Goal: Check status: Check status

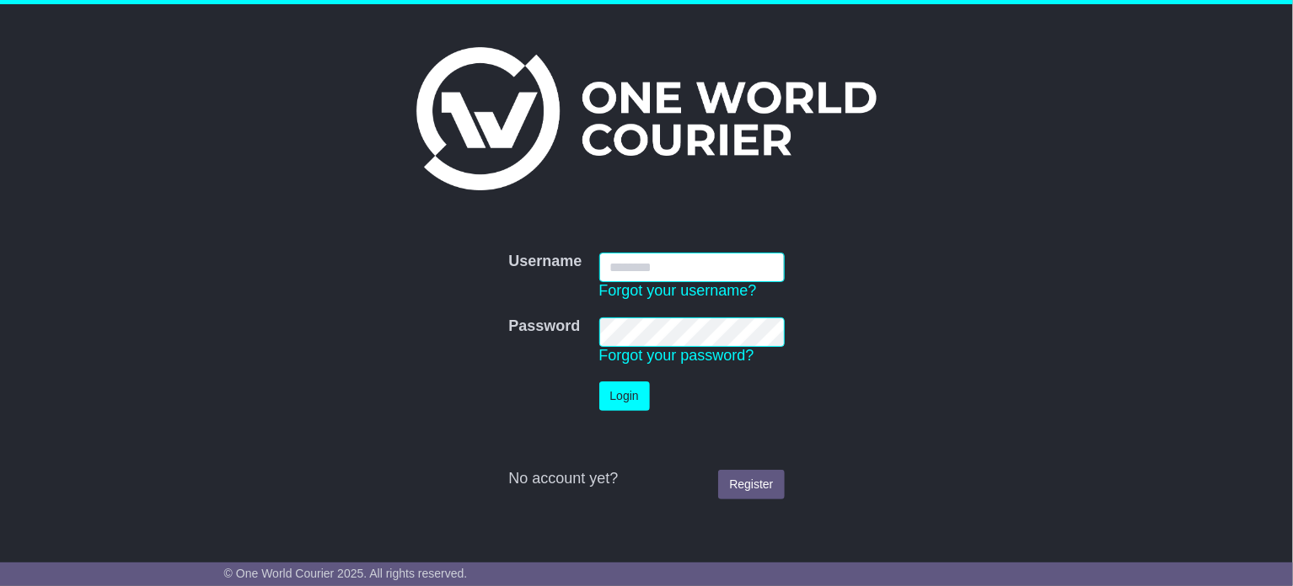
click at [677, 265] on input "Username" at bounding box center [691, 267] width 185 height 29
type input "**********"
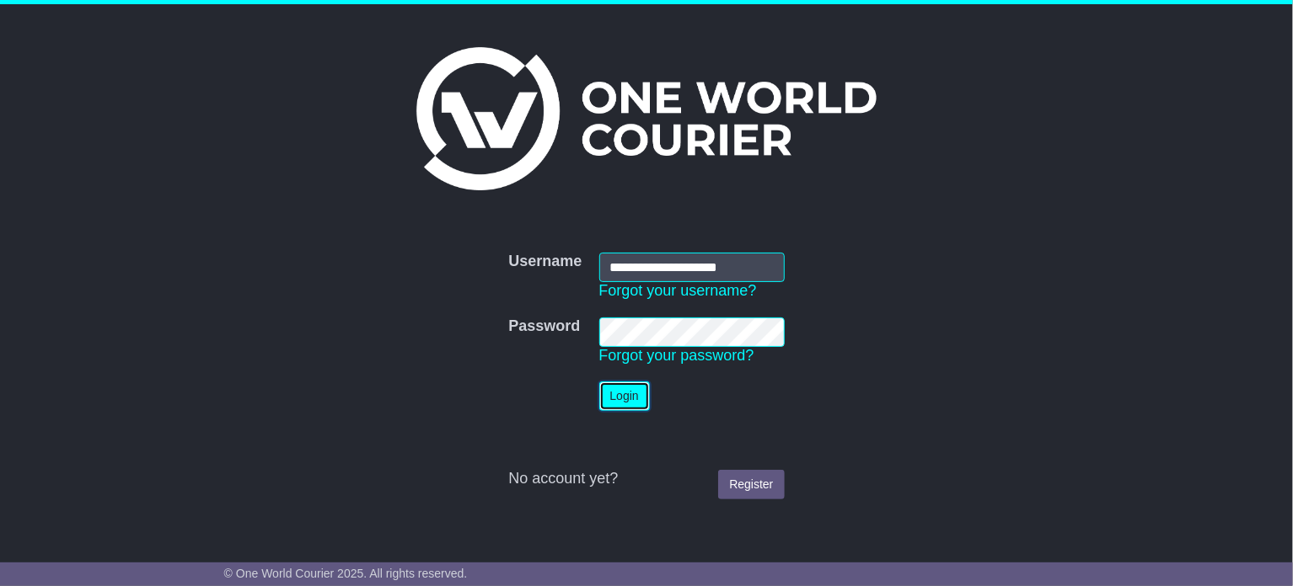
drag, startPoint x: 600, startPoint y: 395, endPoint x: 608, endPoint y: 398, distance: 8.8
click at [601, 395] on button "Login" at bounding box center [624, 396] width 51 height 29
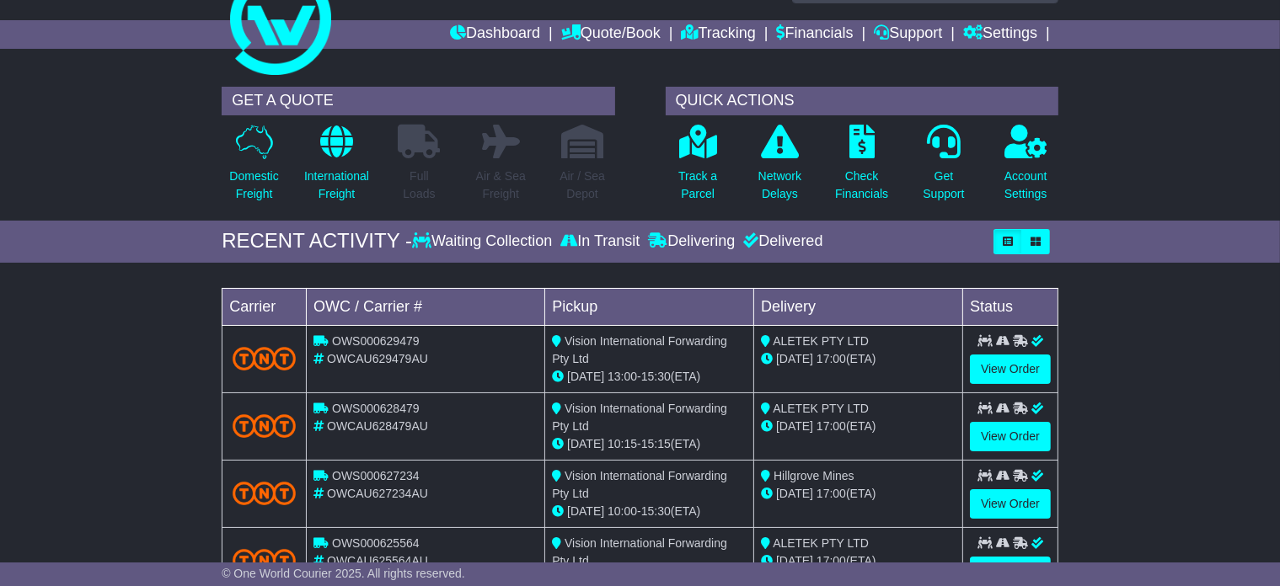
scroll to position [84, 0]
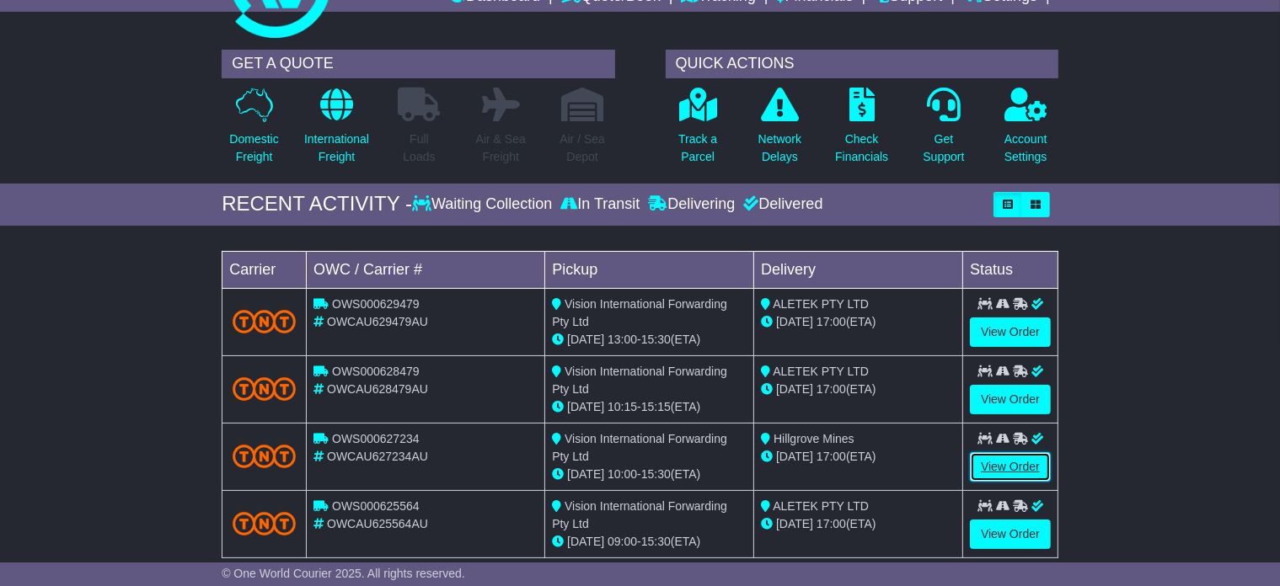
click at [1008, 467] on link "View Order" at bounding box center [1010, 466] width 81 height 29
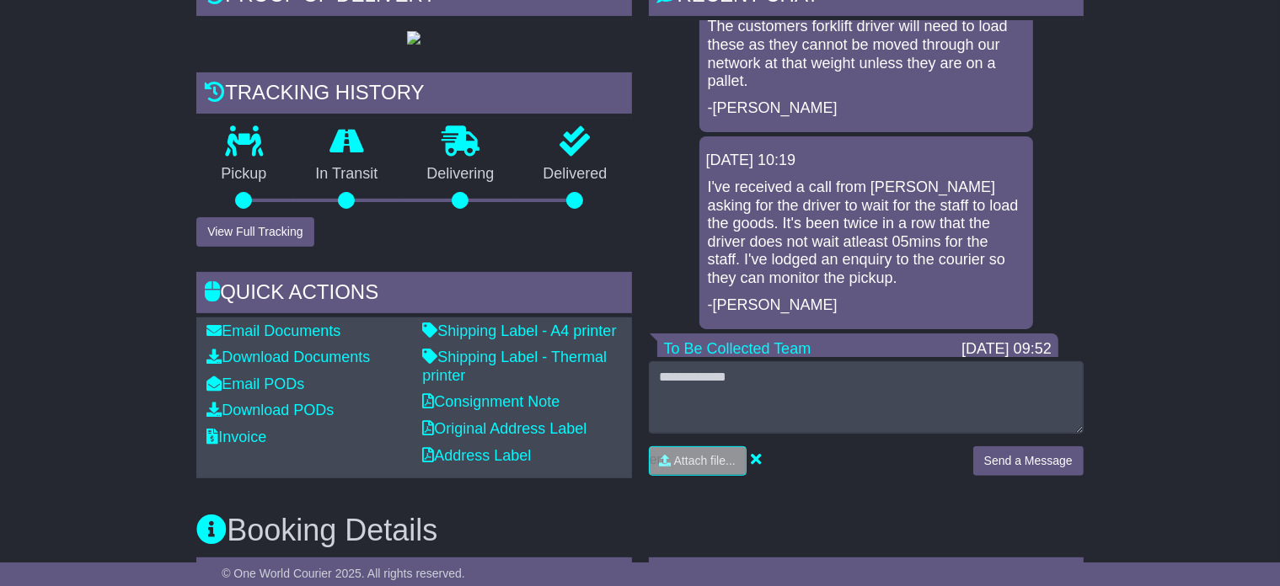
scroll to position [253, 0]
